Goal: Task Accomplishment & Management: Manage account settings

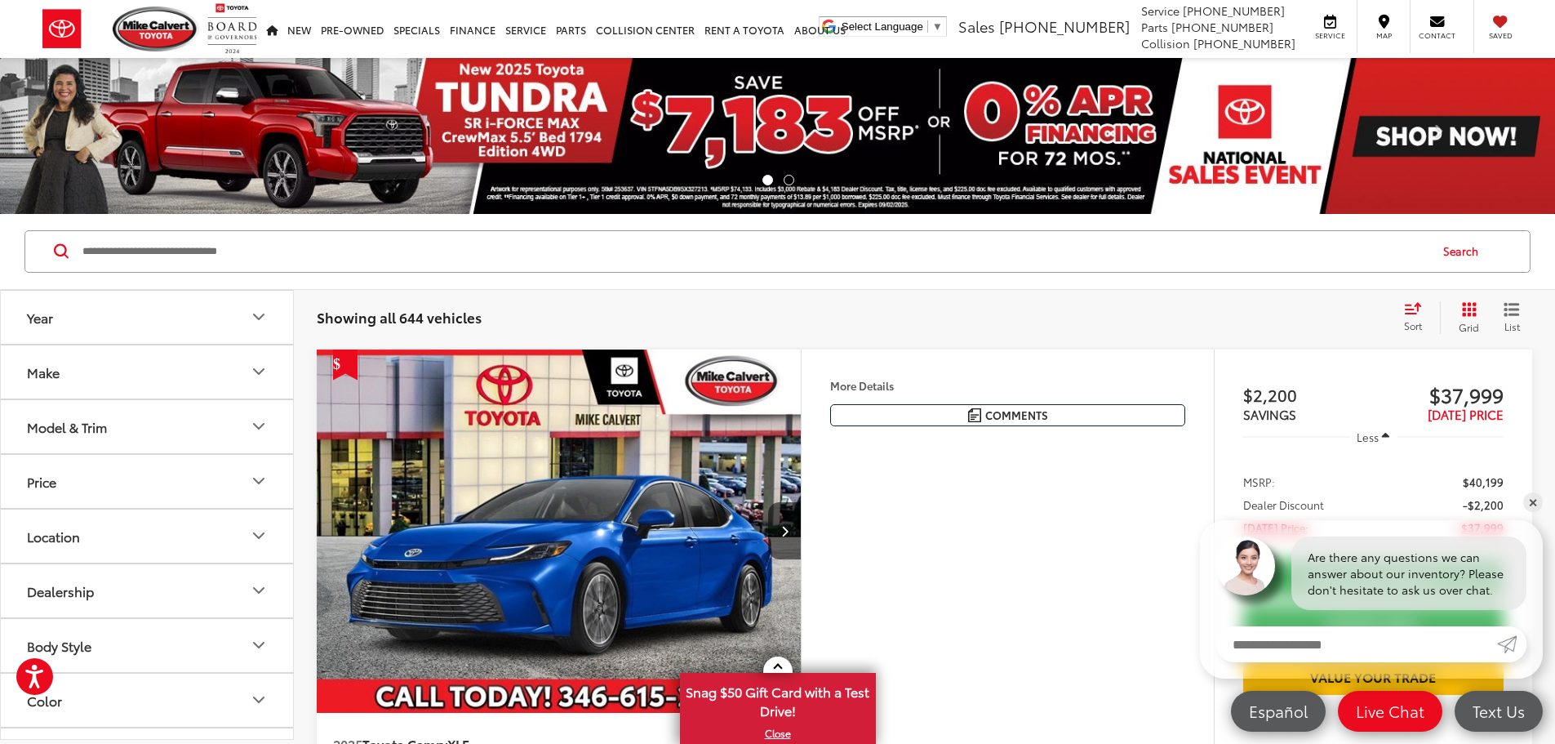
click at [1070, 136] on img at bounding box center [777, 136] width 1555 height 156
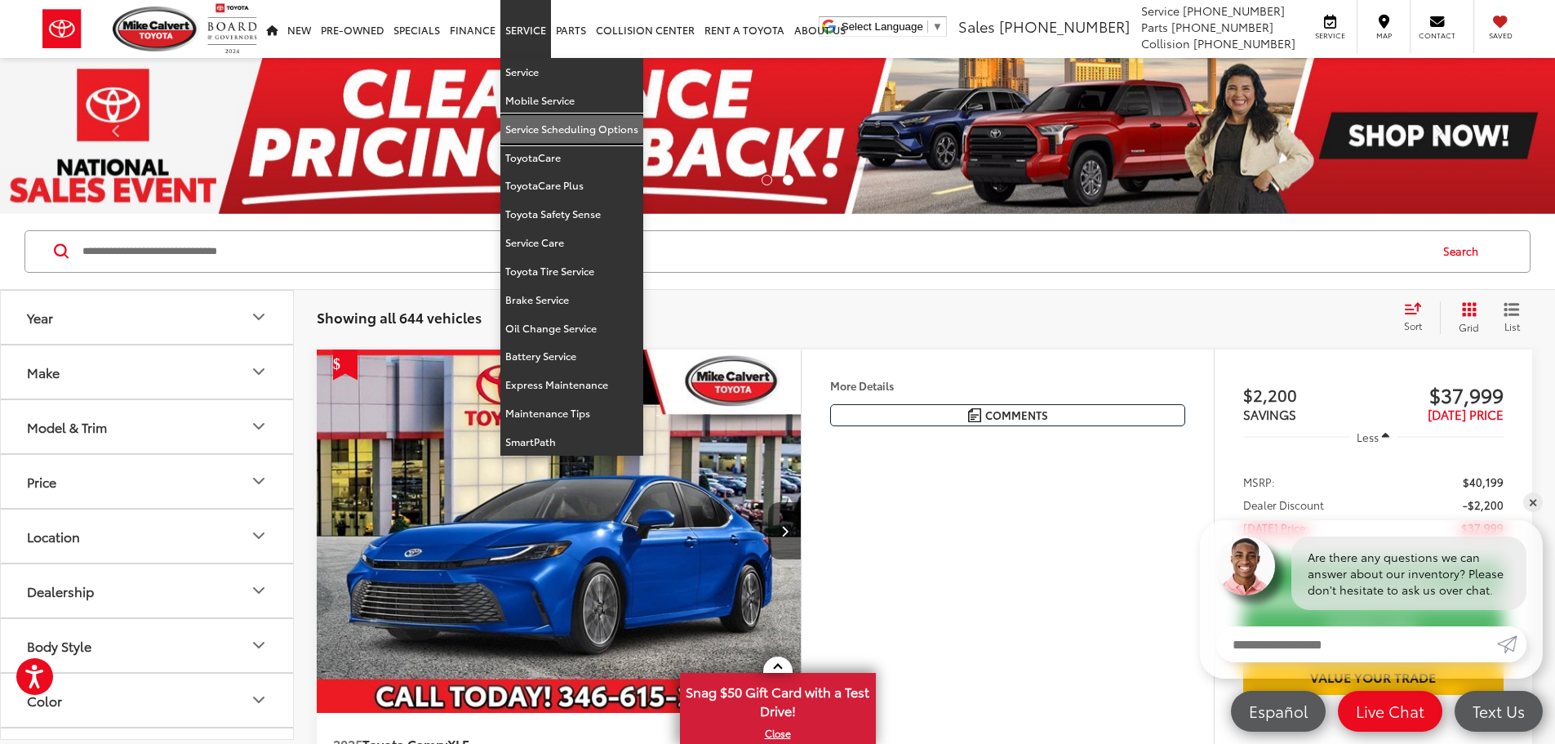
click at [573, 131] on link "Service Scheduling Options" at bounding box center [571, 129] width 143 height 29
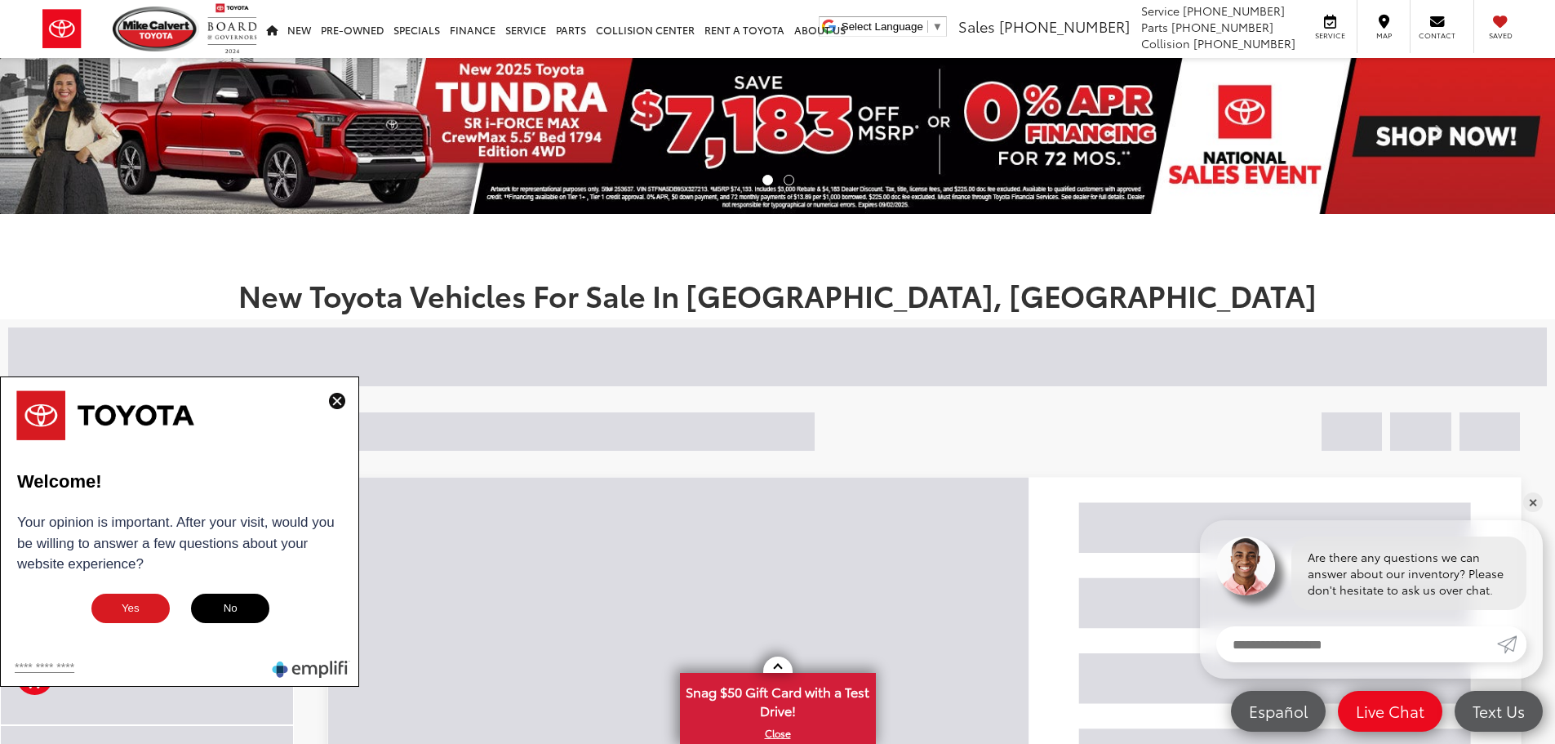
click at [1003, 112] on img at bounding box center [777, 136] width 1555 height 156
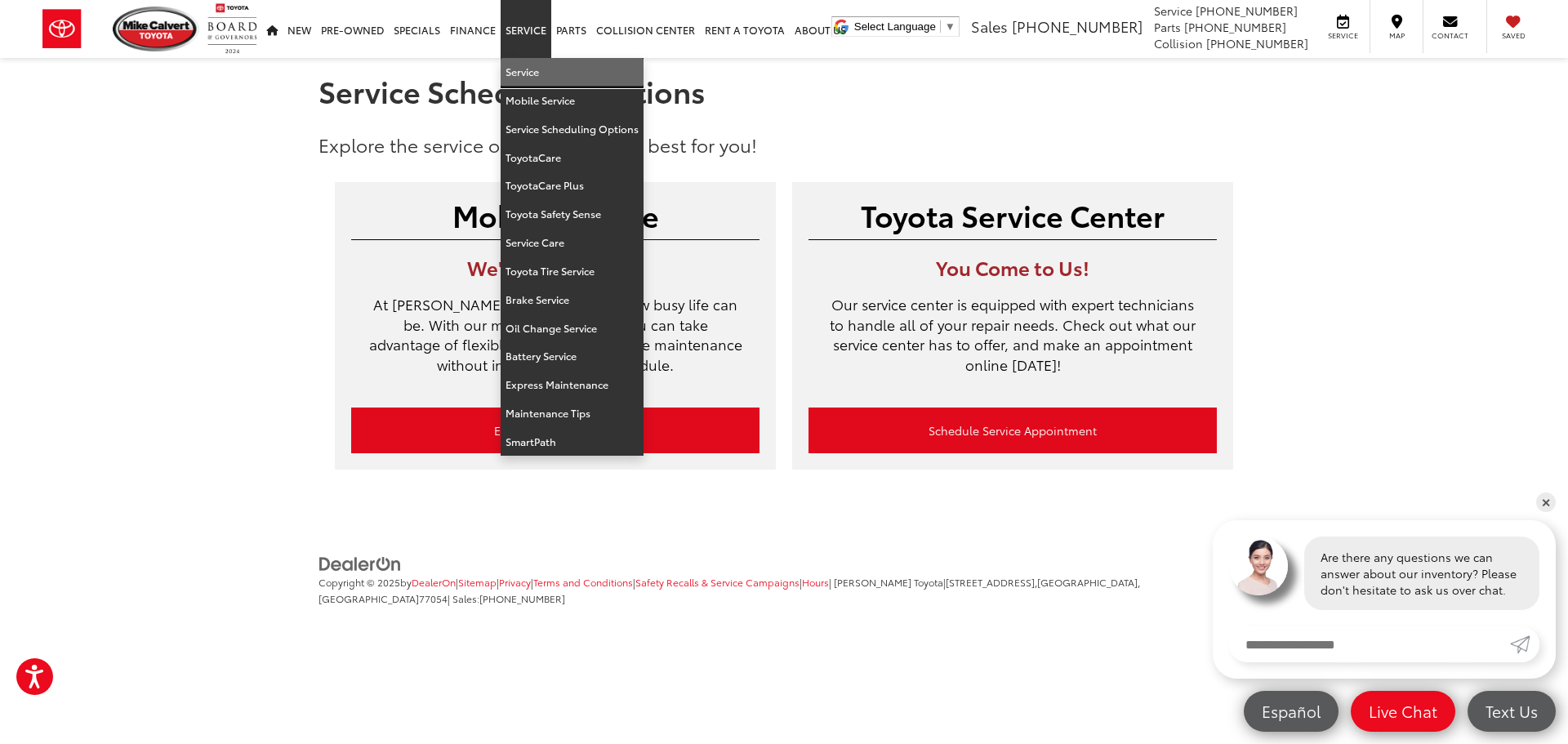
click at [536, 69] on link "Service" at bounding box center [571, 72] width 143 height 29
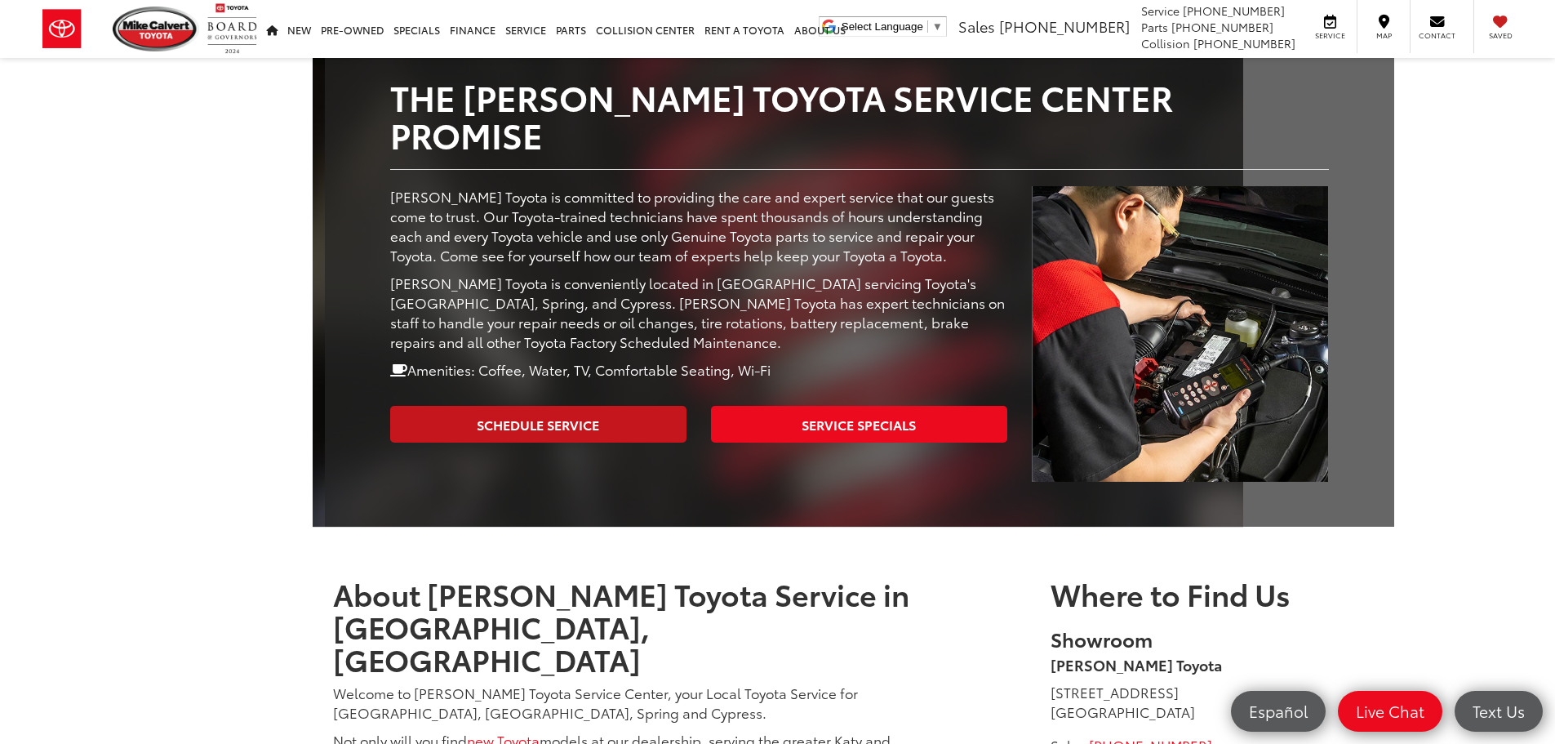
scroll to position [244, 0]
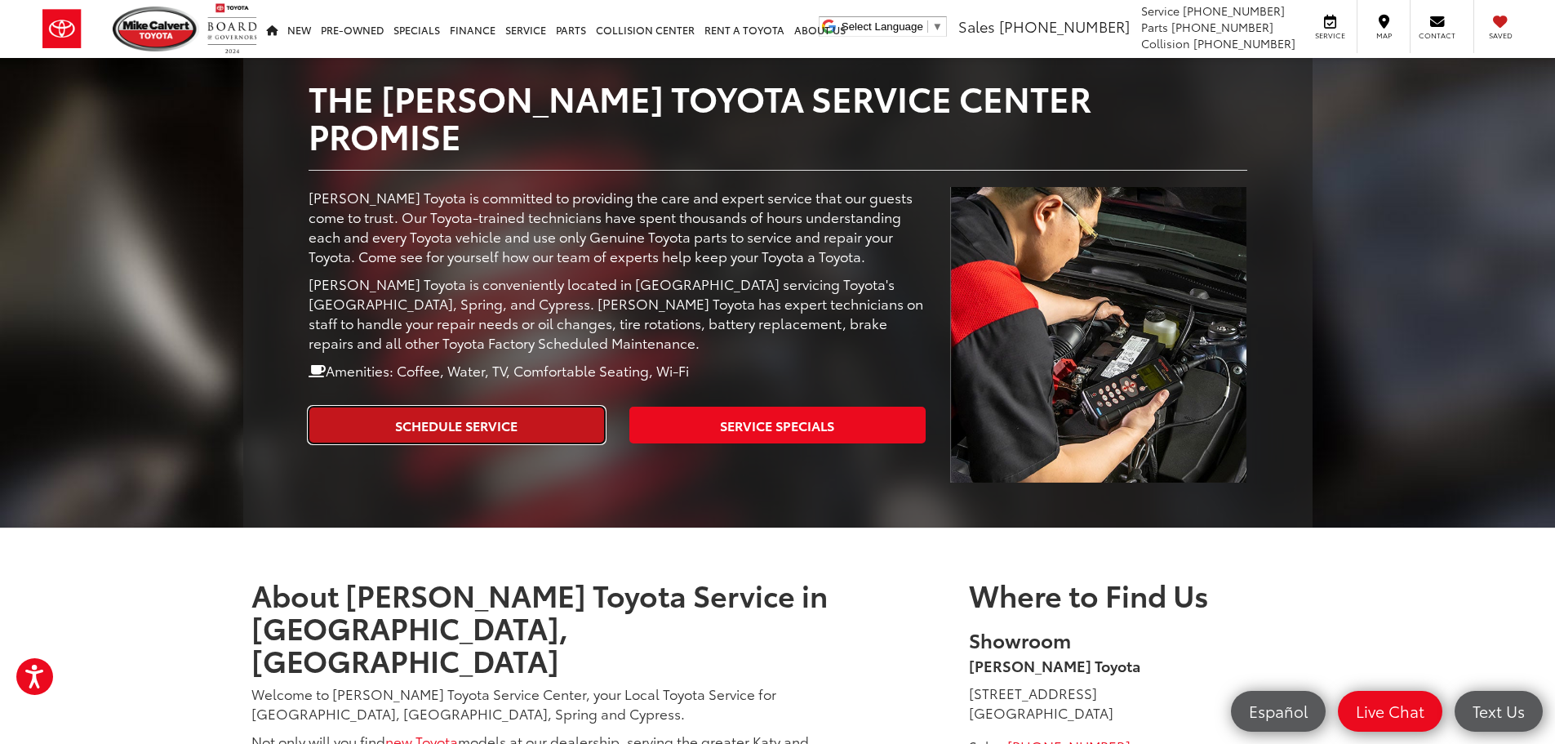
click at [481, 407] on link "Schedule Service" at bounding box center [457, 425] width 296 height 37
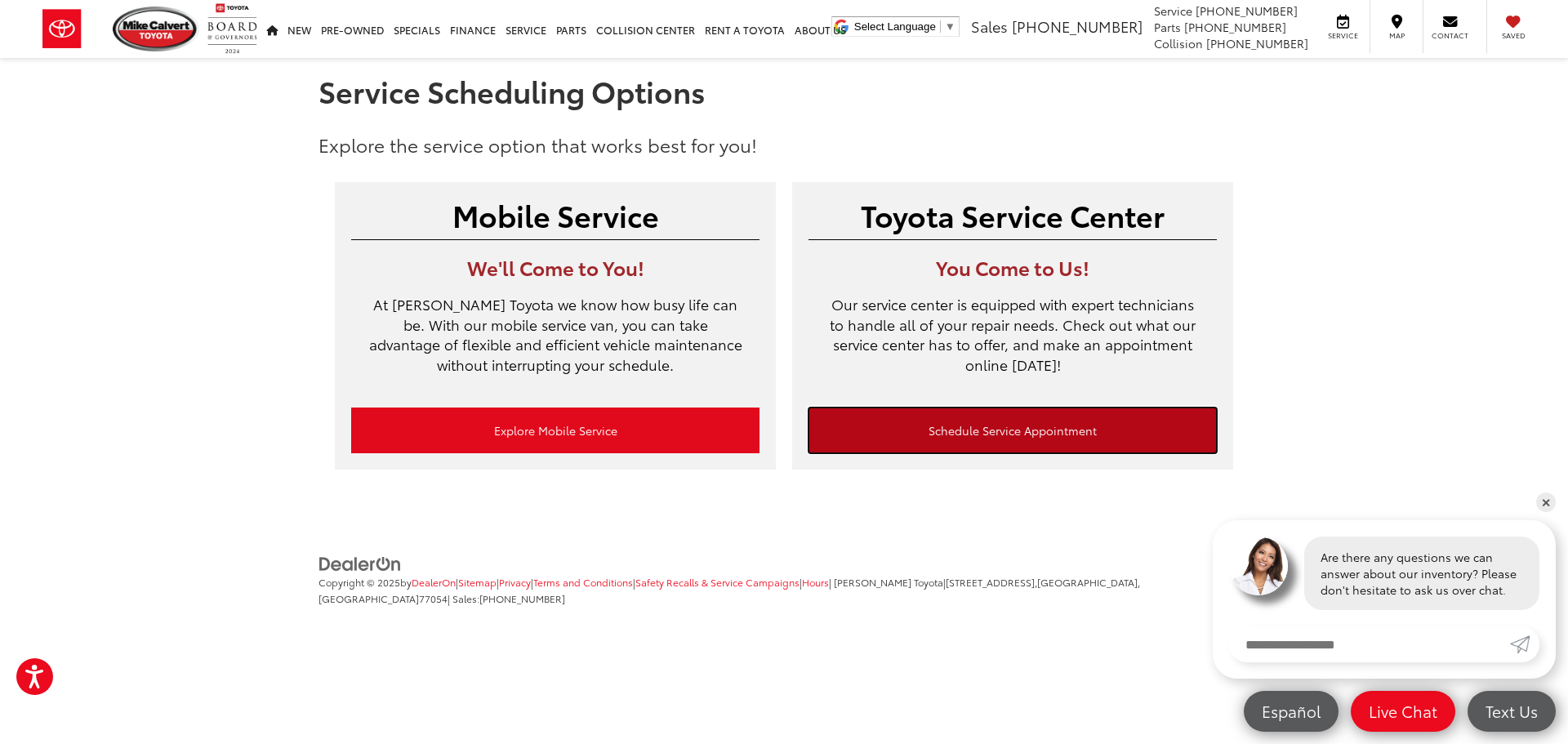
click at [1021, 430] on link "Schedule Service Appointment" at bounding box center [1012, 430] width 408 height 46
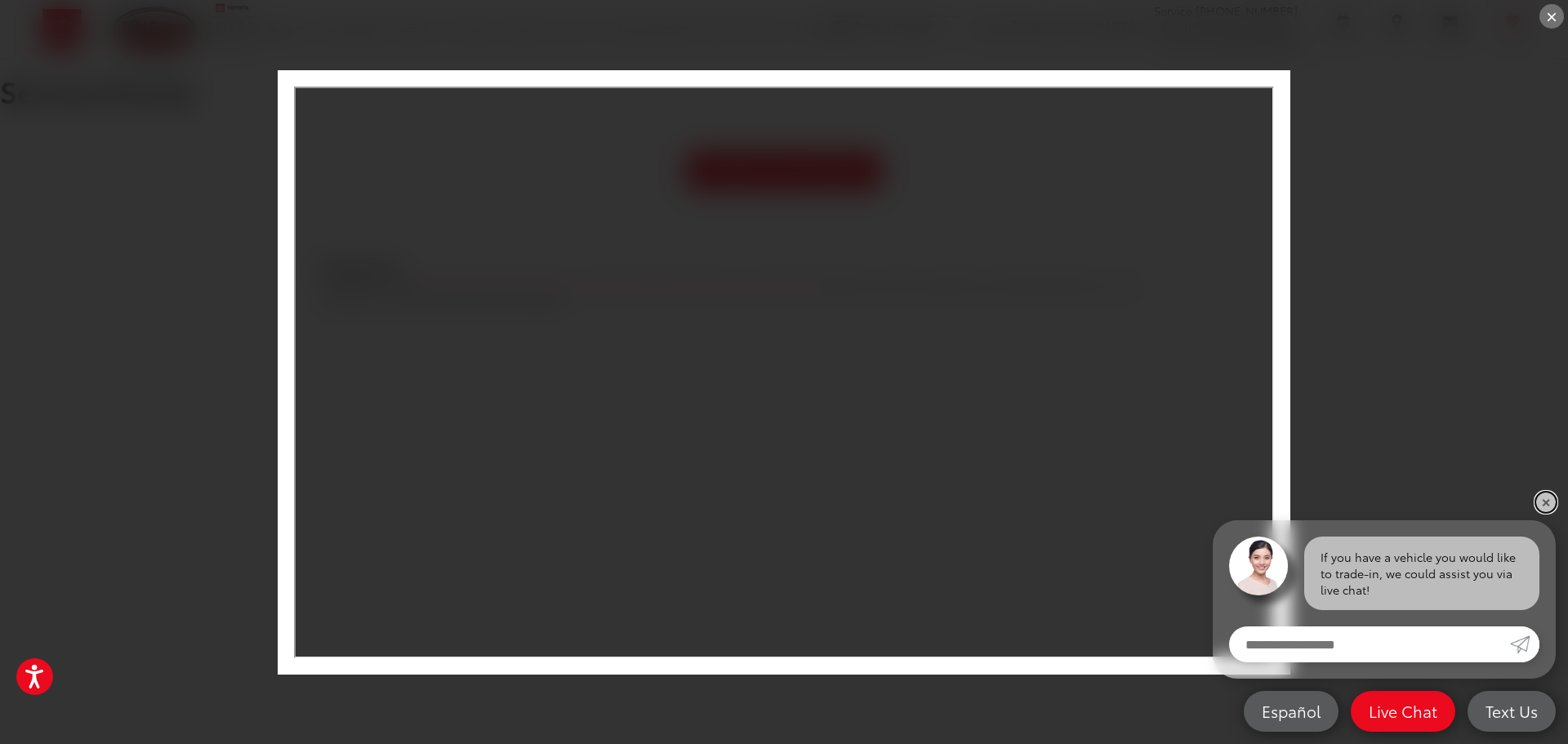
click at [1544, 500] on link "✕" at bounding box center [1546, 502] width 20 height 20
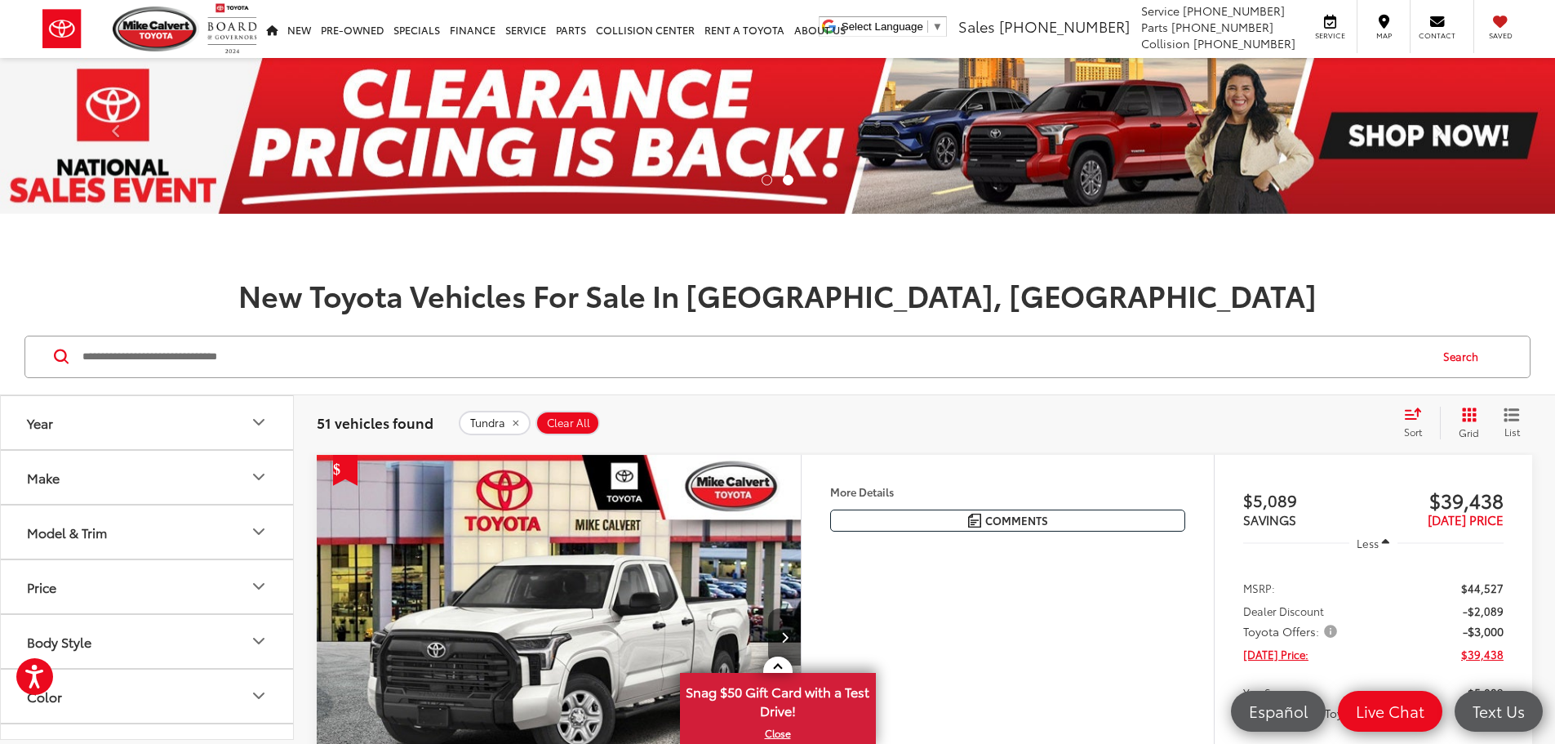
click at [767, 177] on li at bounding box center [767, 180] width 11 height 11
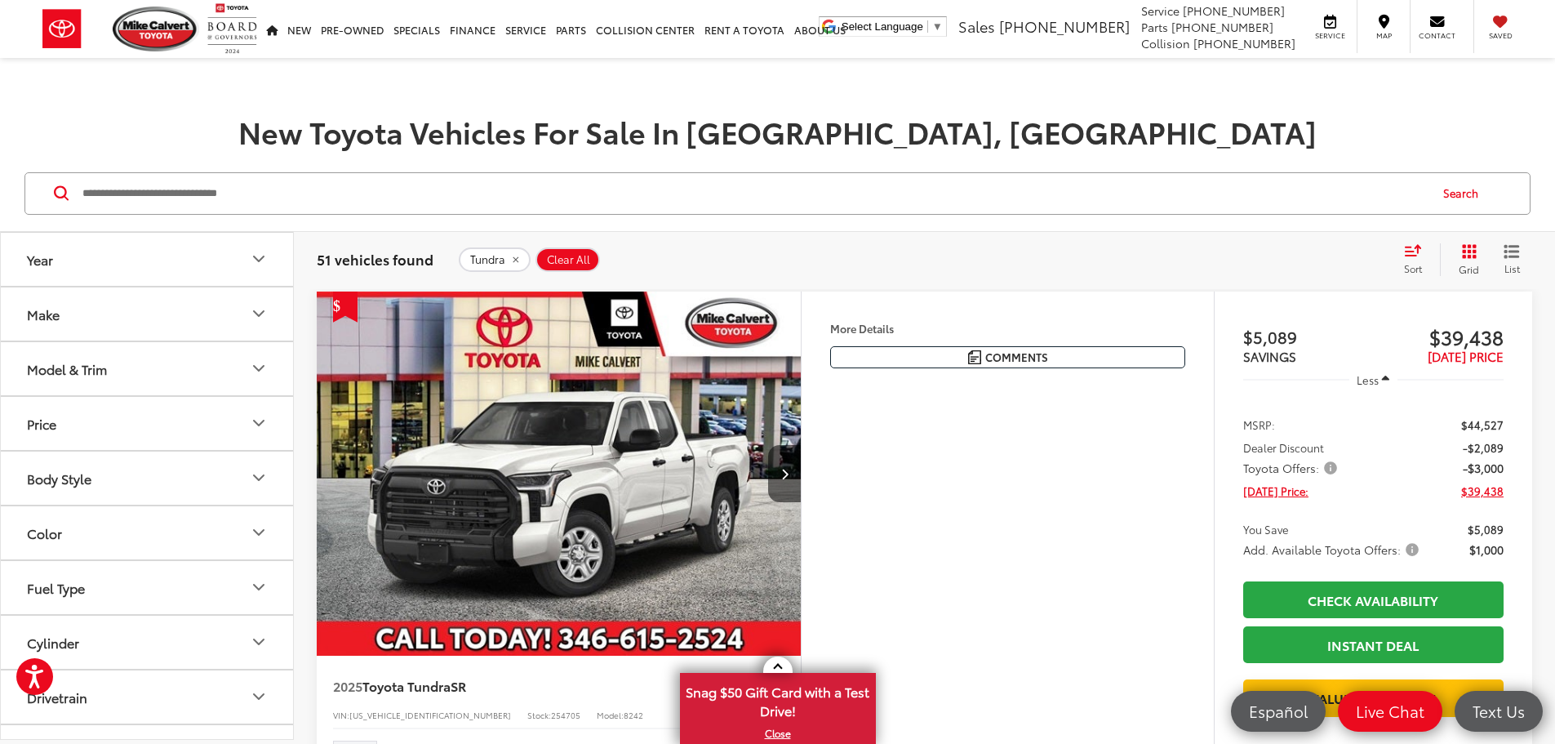
scroll to position [82, 0]
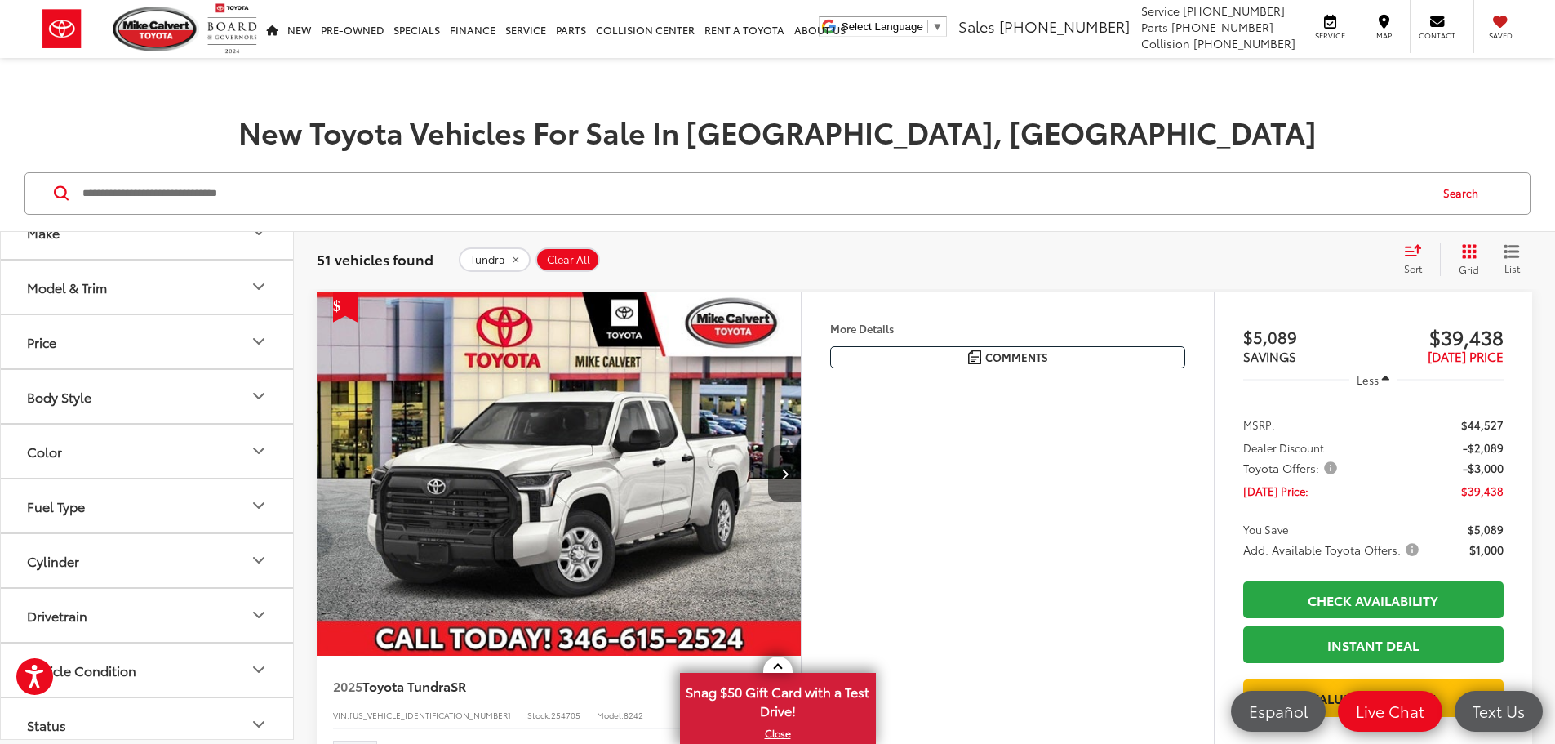
click at [123, 513] on button "Fuel Type" at bounding box center [148, 505] width 294 height 53
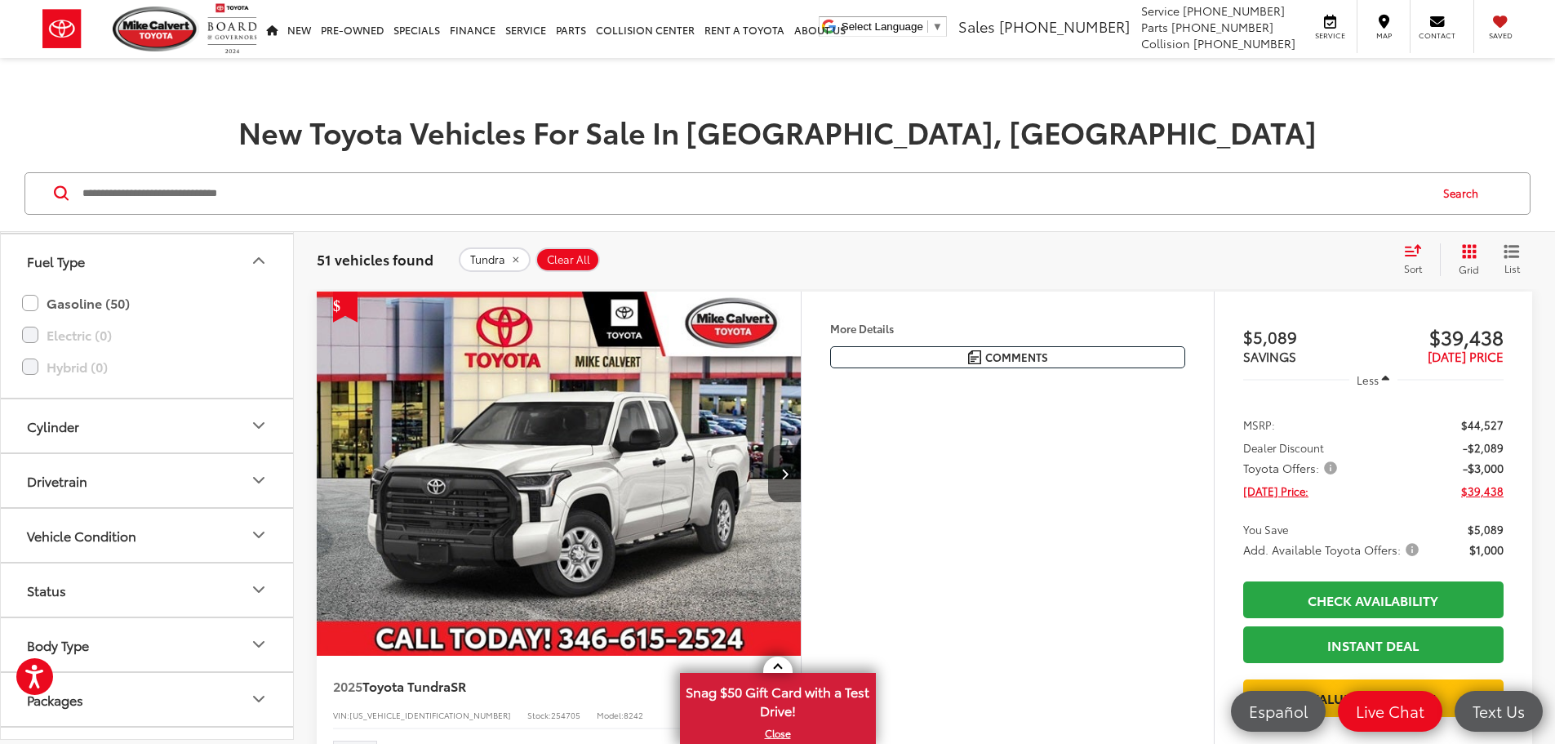
click at [121, 434] on button "Cylinder" at bounding box center [148, 425] width 294 height 53
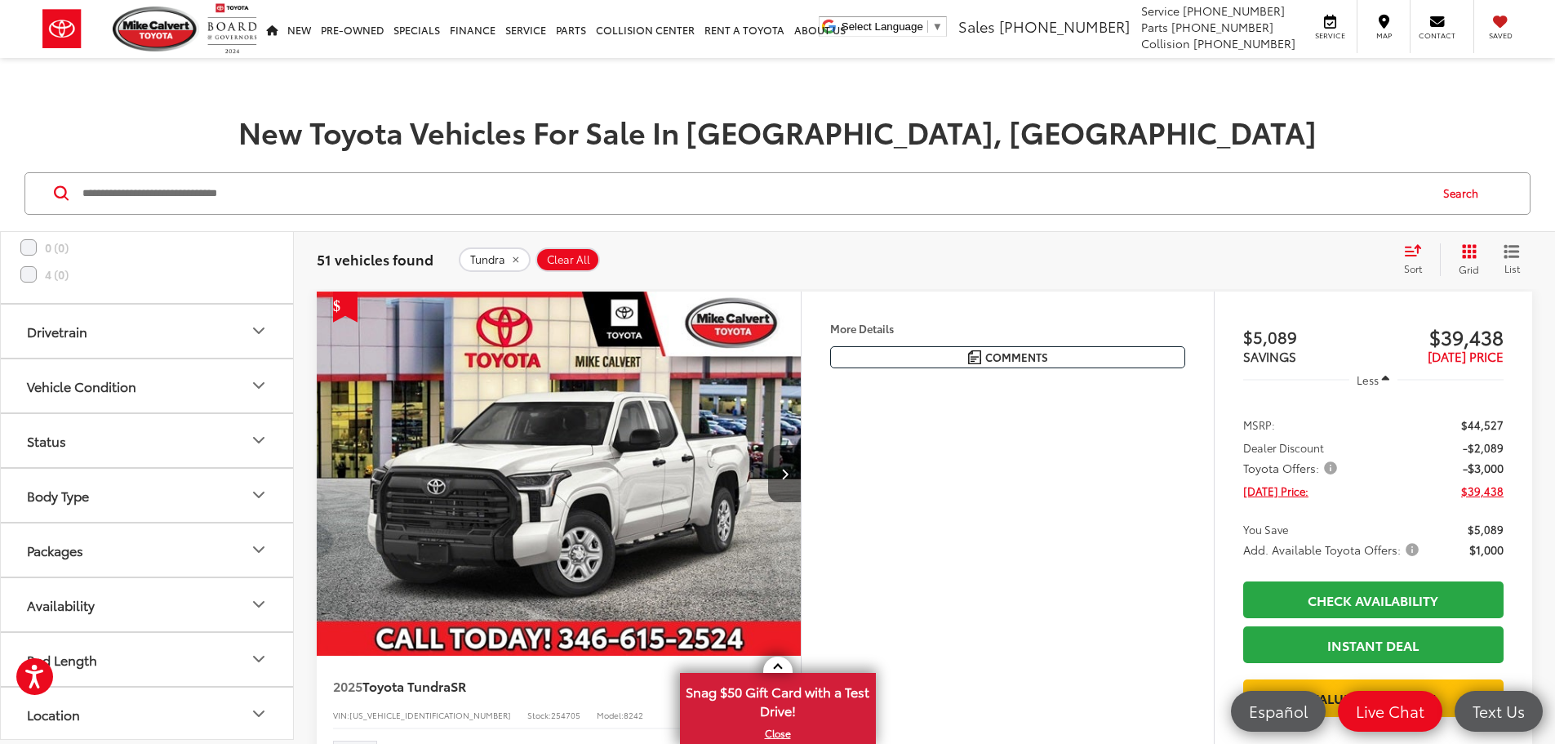
click at [130, 346] on button "Drivetrain" at bounding box center [148, 331] width 294 height 53
click at [118, 345] on button "Vehicle Condition" at bounding box center [148, 328] width 294 height 53
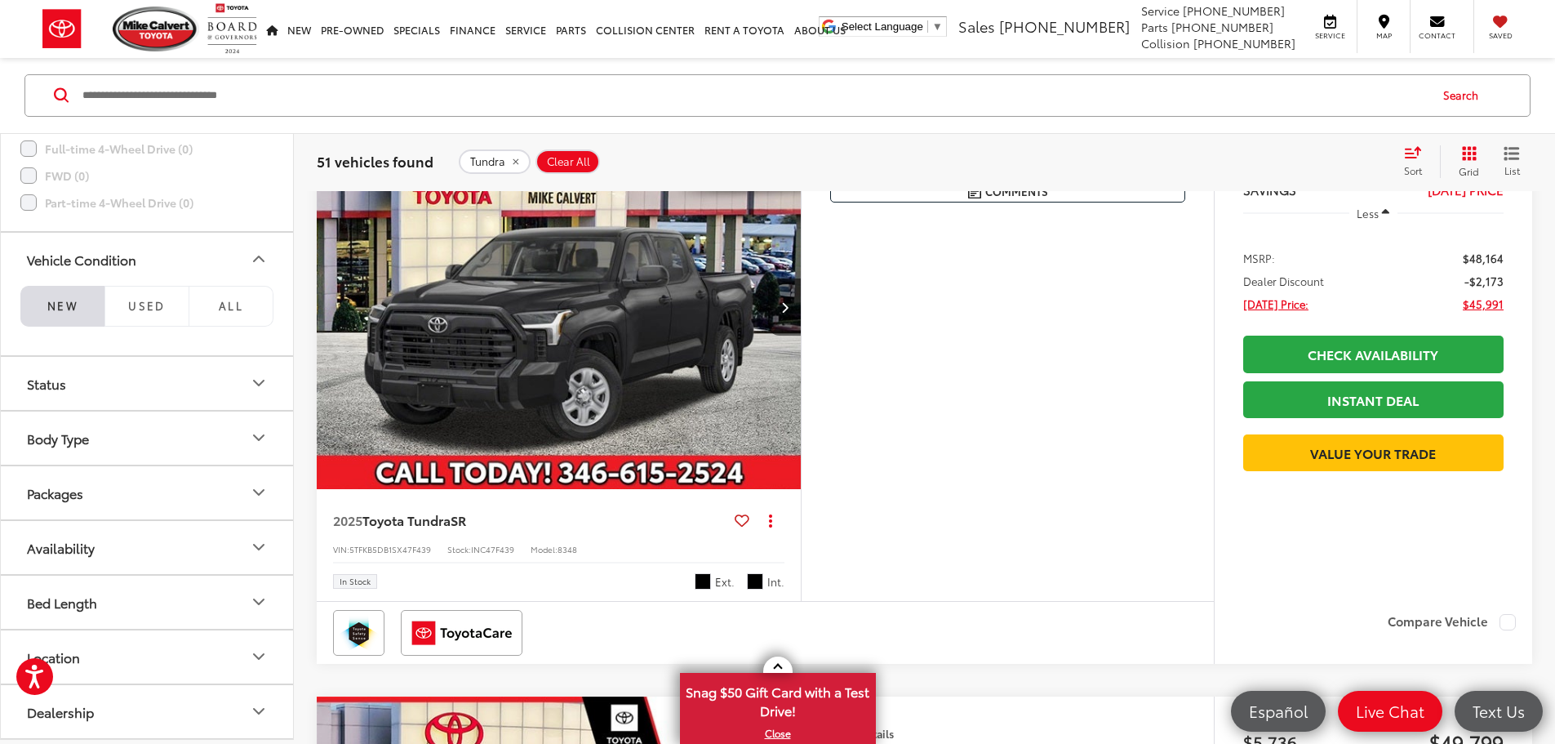
scroll to position [5633, 0]
